Goal: Transaction & Acquisition: Purchase product/service

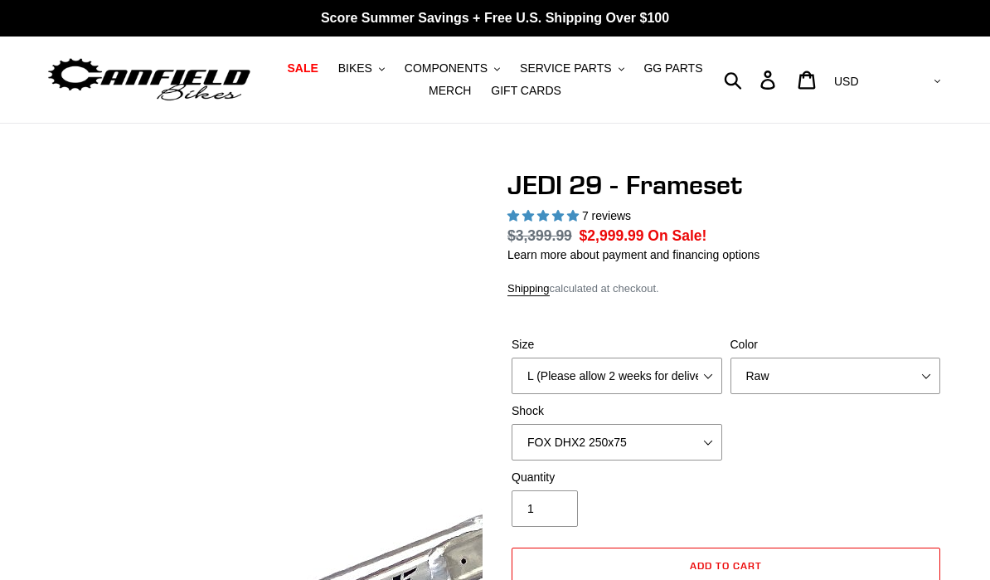
select select "highest-rating"
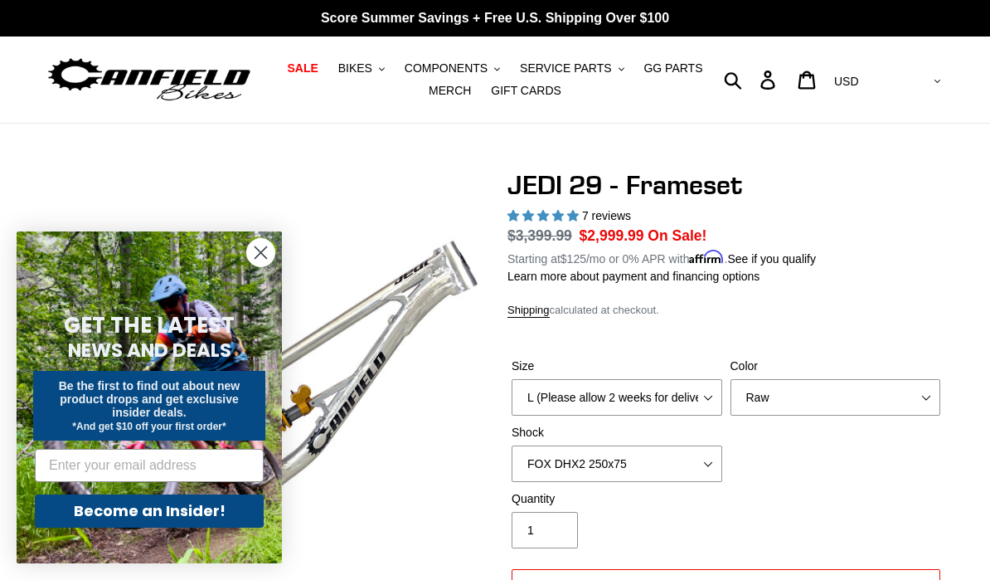
click at [265, 250] on icon "Close dialog" at bounding box center [261, 253] width 12 height 12
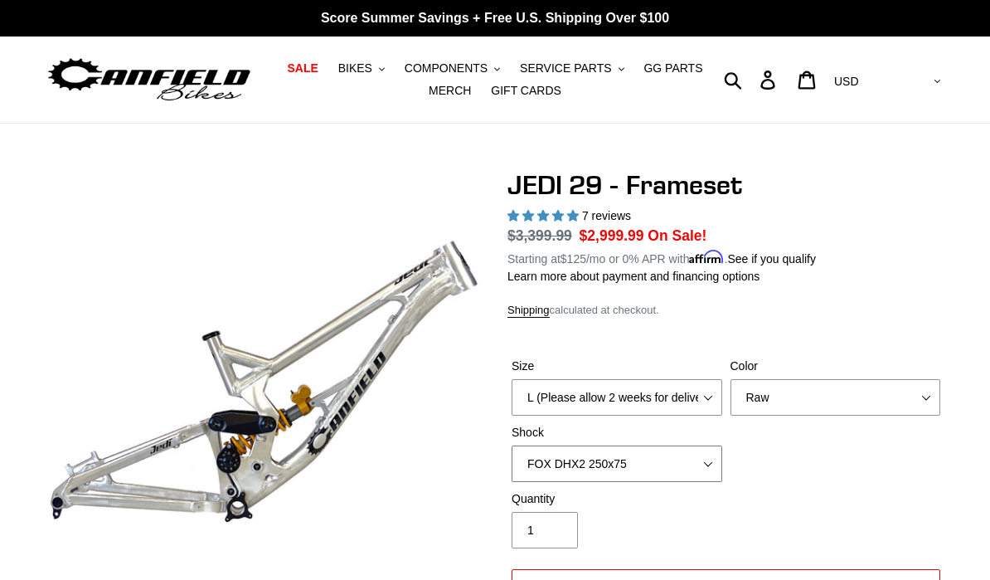
click at [690, 460] on select "No Shock FOX DHX2 250x75 RockShox Vivid Ultimate DH 250x75 EXT e-Storia LOX V3" at bounding box center [617, 463] width 211 height 36
click at [691, 457] on select "No Shock FOX DHX2 250x75 RockShox Vivid Ultimate DH 250x75 EXT e-Storia LOX V3" at bounding box center [617, 463] width 211 height 36
click at [817, 389] on select "Orange Raw Stealth Black" at bounding box center [836, 397] width 211 height 36
click at [681, 457] on select "No Shock FOX DHX2 250x75 RockShox Vivid Ultimate DH 250x75 EXT e-Storia LOX V3" at bounding box center [617, 463] width 211 height 36
click at [663, 462] on select "No Shock FOX DHX2 250x75 RockShox Vivid Ultimate DH 250x75 EXT e-Storia LOX V3" at bounding box center [617, 463] width 211 height 36
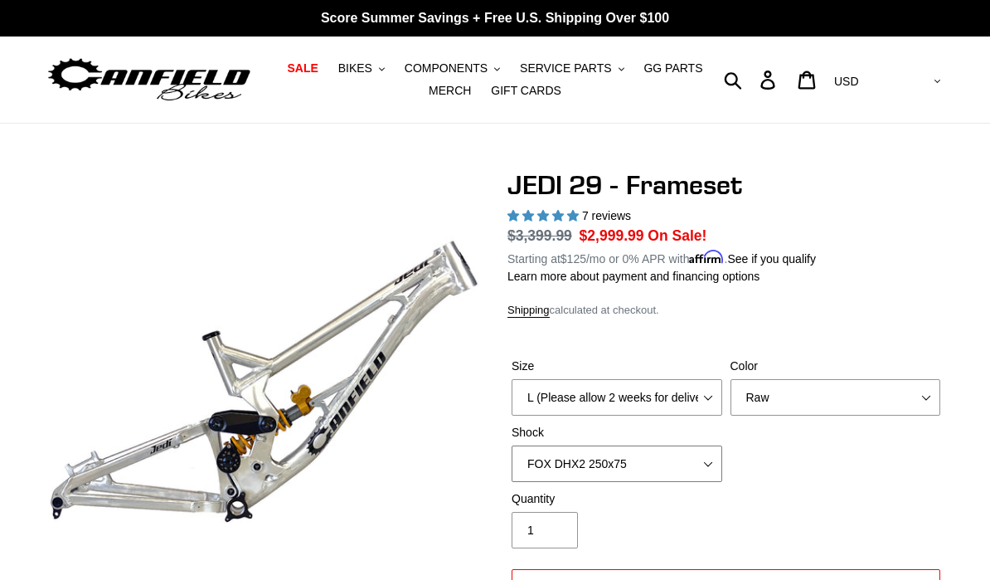
click at [636, 466] on select "No Shock FOX DHX2 250x75 RockShox Vivid Ultimate DH 250x75 EXT e-Storia LOX V3" at bounding box center [617, 463] width 211 height 36
click at [642, 466] on select "No Shock FOX DHX2 250x75 RockShox Vivid Ultimate DH 250x75 EXT e-Storia LOX V3" at bounding box center [617, 463] width 211 height 36
select select "EXT e-Storia LOX V3"
click at [781, 398] on select "Orange Raw Stealth Black" at bounding box center [836, 397] width 211 height 36
click at [824, 402] on select "Orange Raw Stealth Black" at bounding box center [836, 397] width 211 height 36
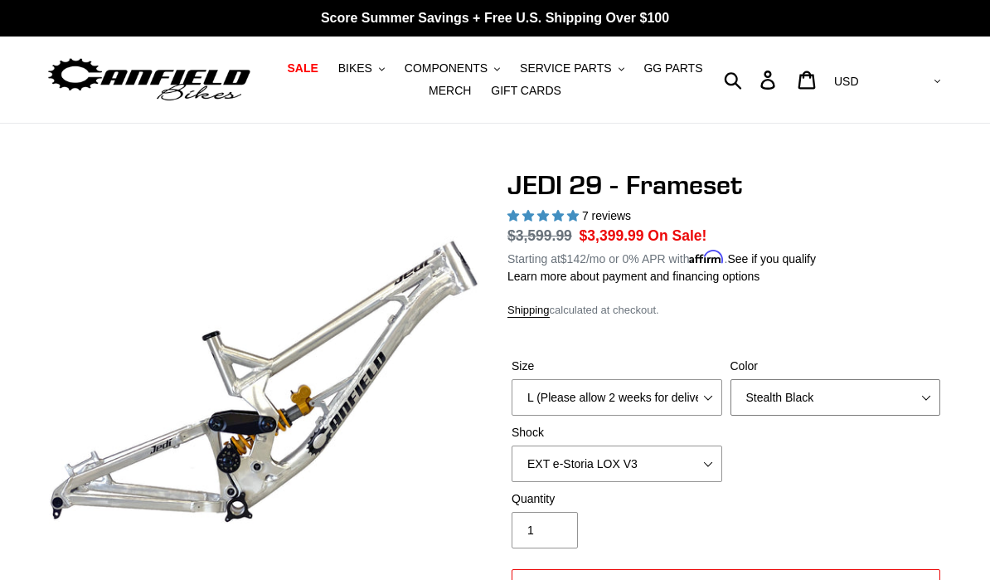
select select "Raw"
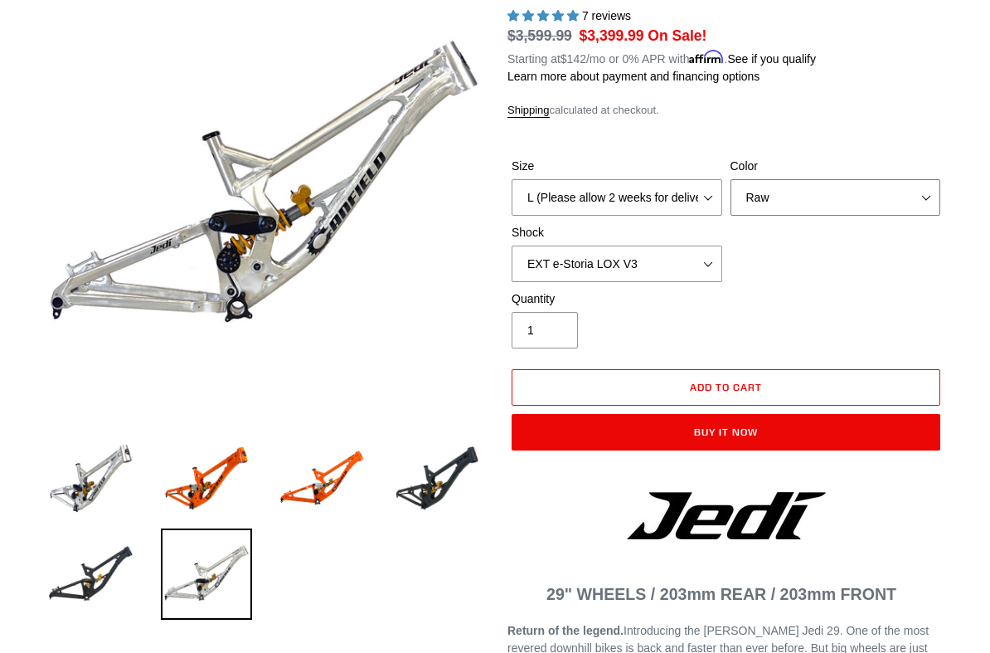
scroll to position [202, 0]
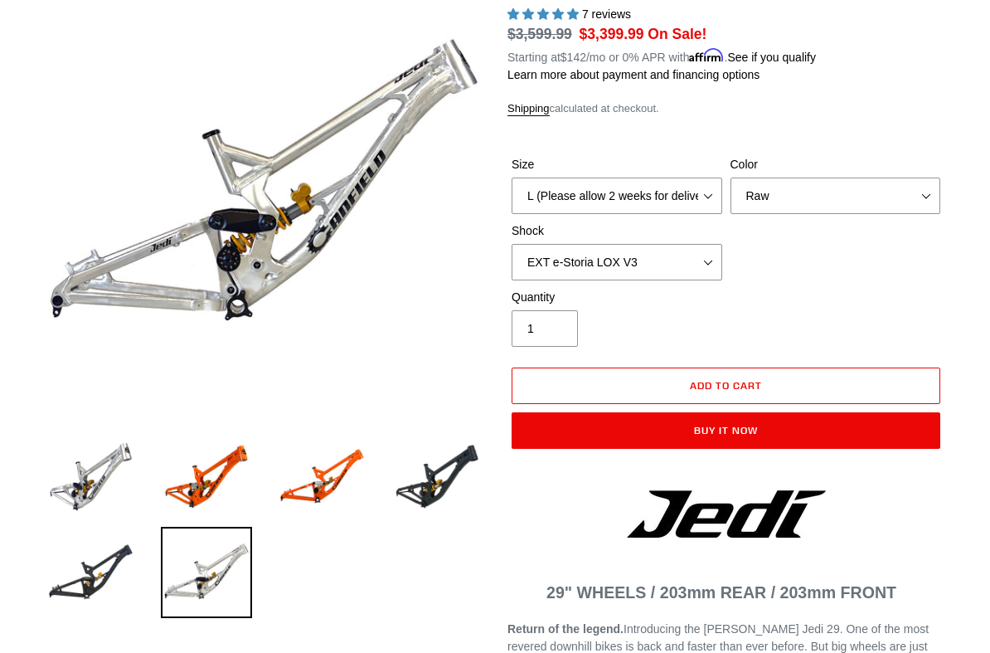
click at [445, 474] on img at bounding box center [437, 476] width 90 height 90
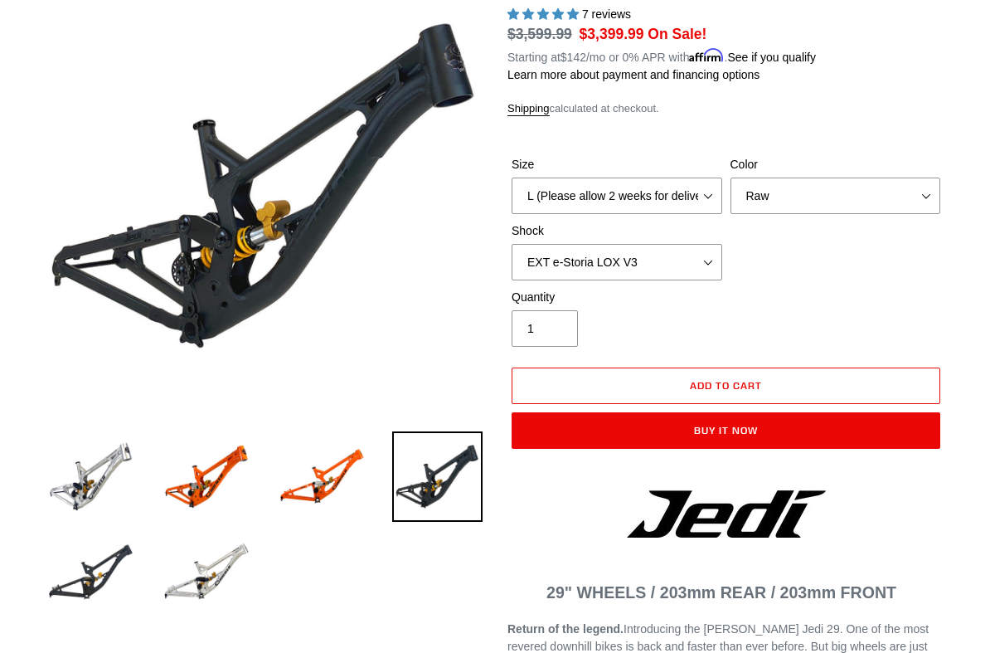
click at [76, 474] on img at bounding box center [91, 476] width 90 height 90
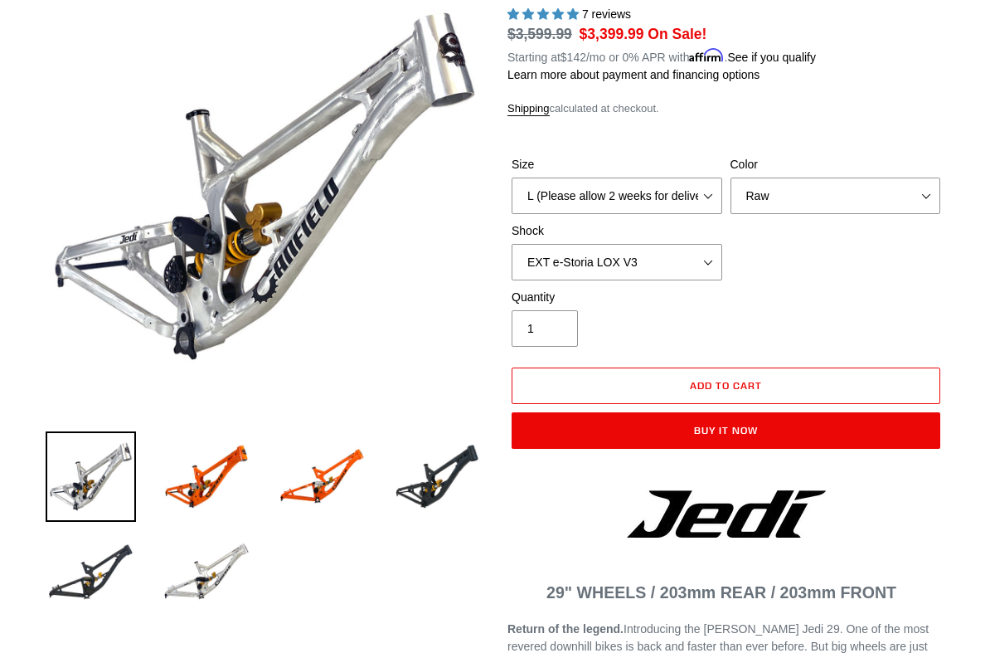
click at [209, 573] on img at bounding box center [206, 572] width 90 height 90
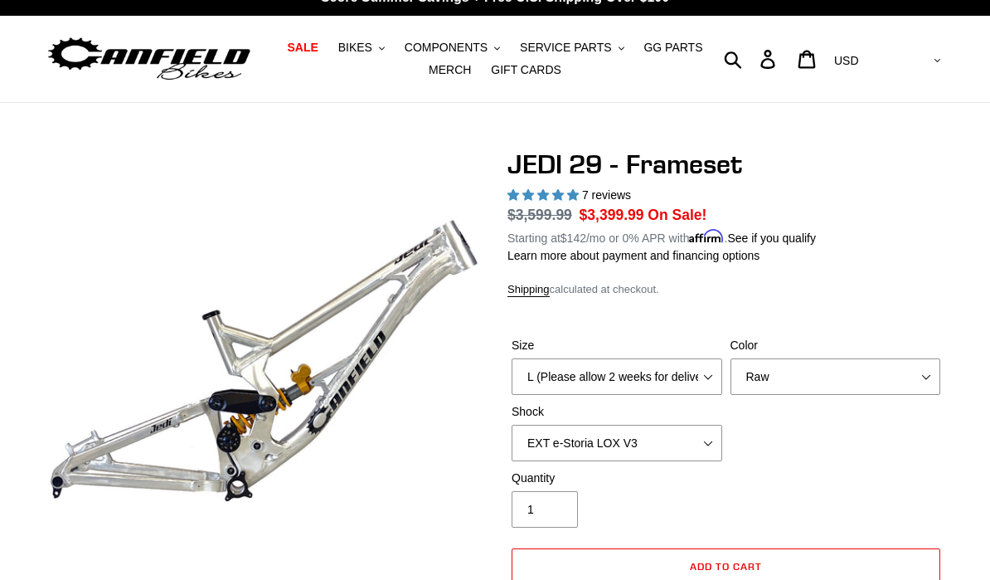
scroll to position [21, 0]
click at [358, 43] on span "BIKES" at bounding box center [355, 48] width 34 height 14
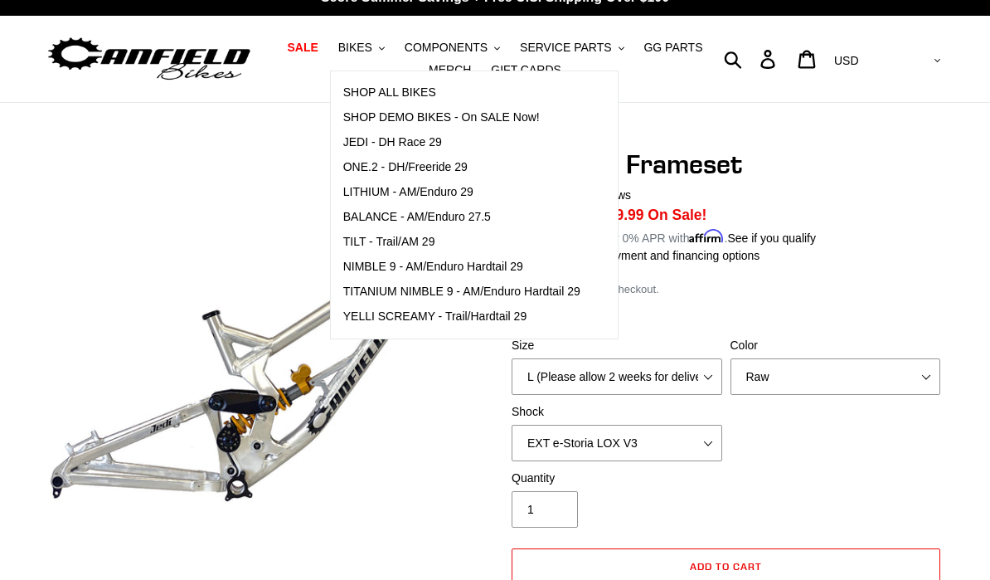
click at [360, 160] on span "ONE.2 - DH/Freeride 29" at bounding box center [405, 167] width 124 height 14
